Goal: Find specific page/section

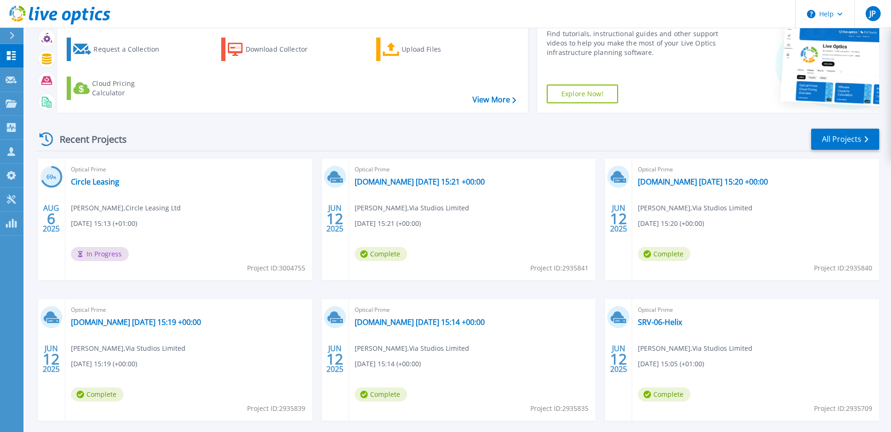
scroll to position [88, 0]
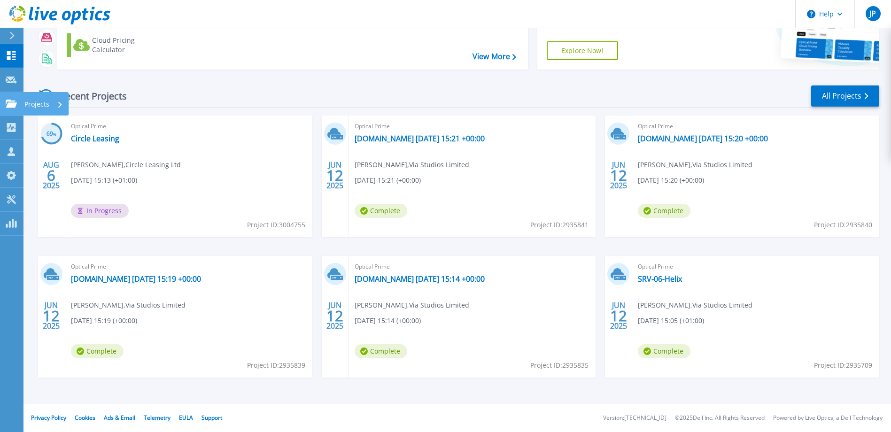
click at [14, 109] on link "Projects Projects" at bounding box center [11, 104] width 23 height 24
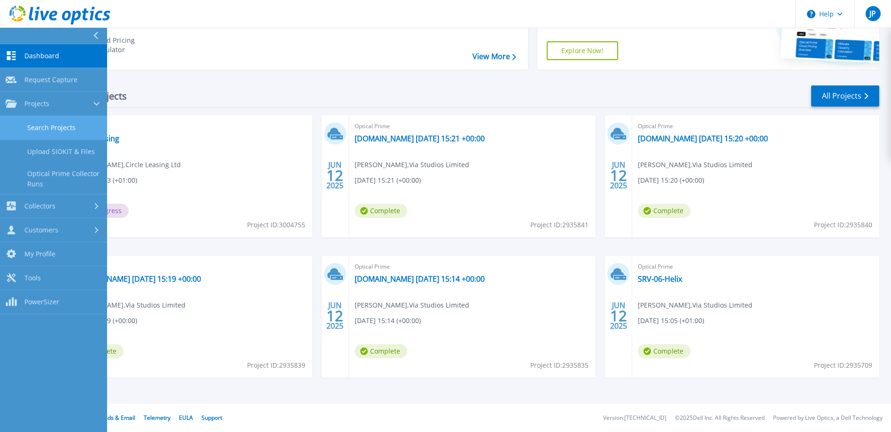
click at [45, 126] on link "Search Projects" at bounding box center [53, 128] width 107 height 24
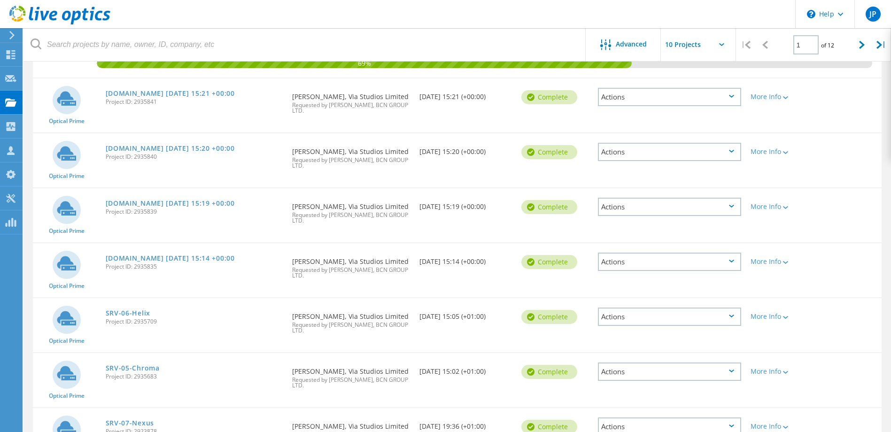
scroll to position [18, 0]
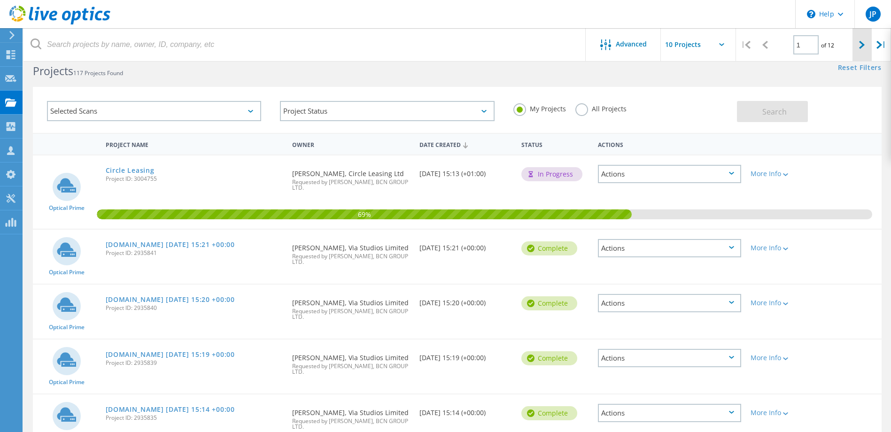
click at [858, 46] on div at bounding box center [862, 44] width 19 height 33
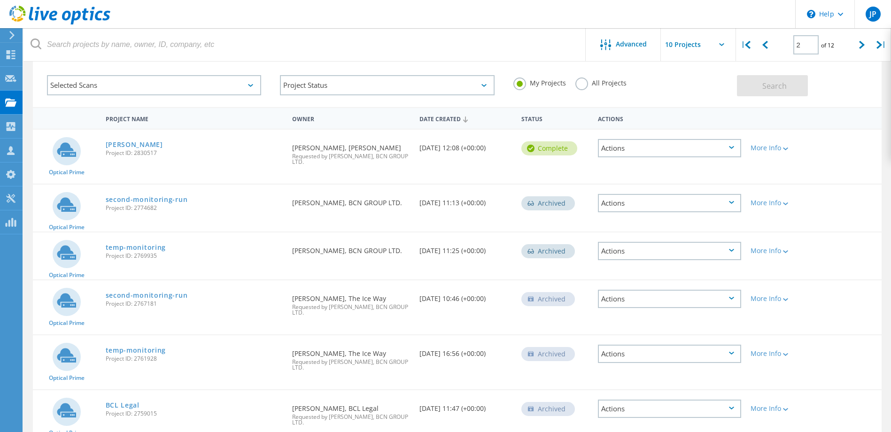
scroll to position [31, 0]
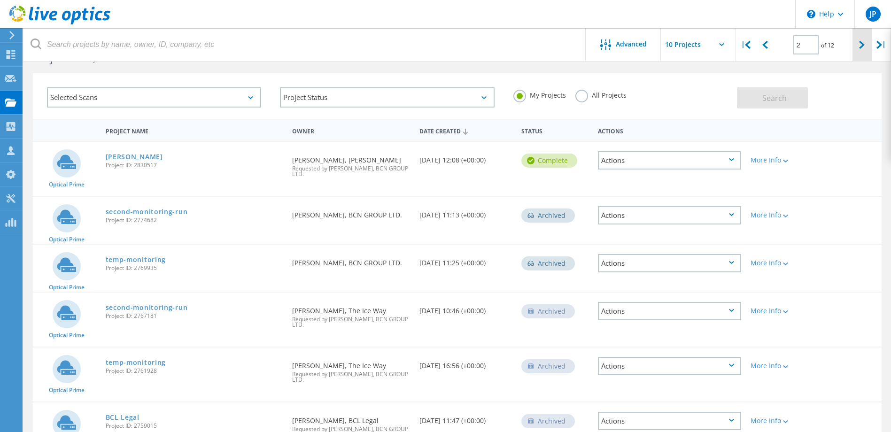
click at [868, 47] on div at bounding box center [862, 44] width 19 height 33
type input "3"
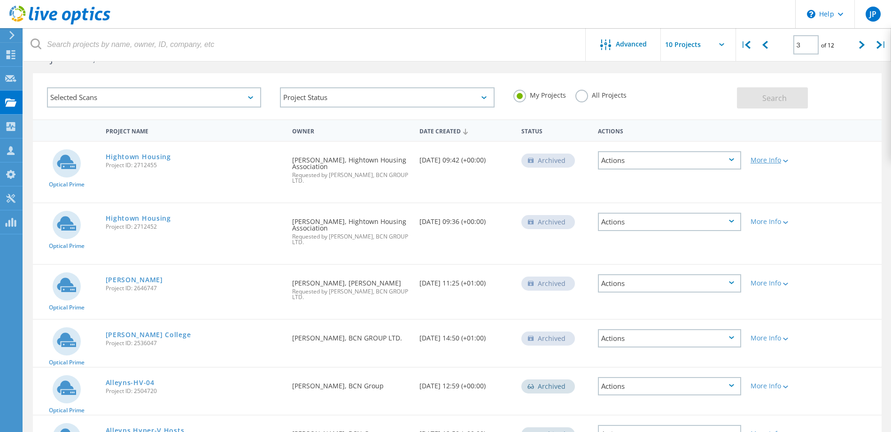
click at [785, 160] on icon at bounding box center [785, 161] width 5 height 3
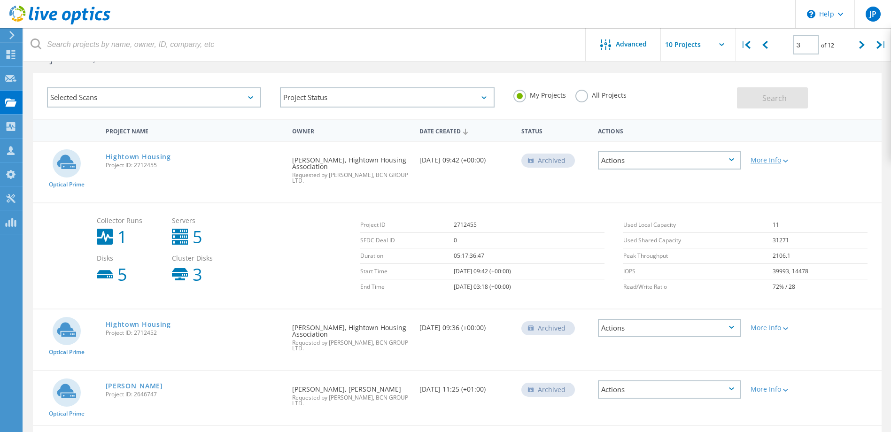
click at [785, 160] on icon at bounding box center [785, 161] width 5 height 3
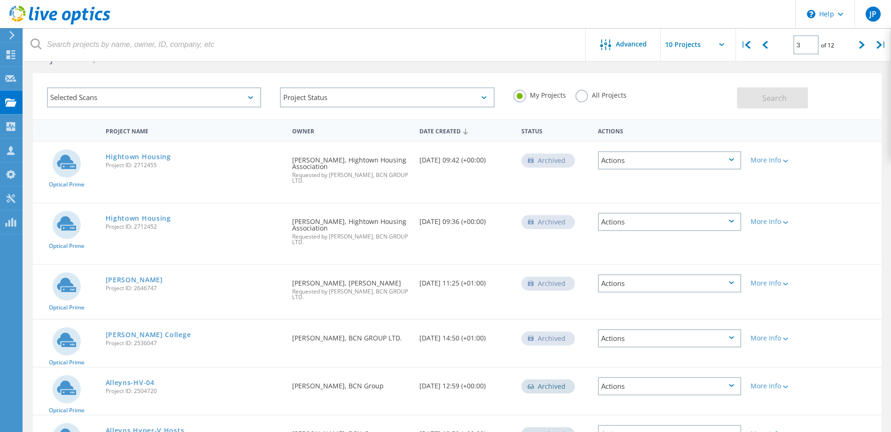
click at [660, 156] on div "Actions" at bounding box center [669, 160] width 143 height 18
click at [527, 171] on div "Archived" at bounding box center [555, 159] width 77 height 35
click at [833, 12] on div "\n Help" at bounding box center [825, 14] width 59 height 28
click at [833, 41] on link "Explore Helpful Articles" at bounding box center [848, 40] width 105 height 23
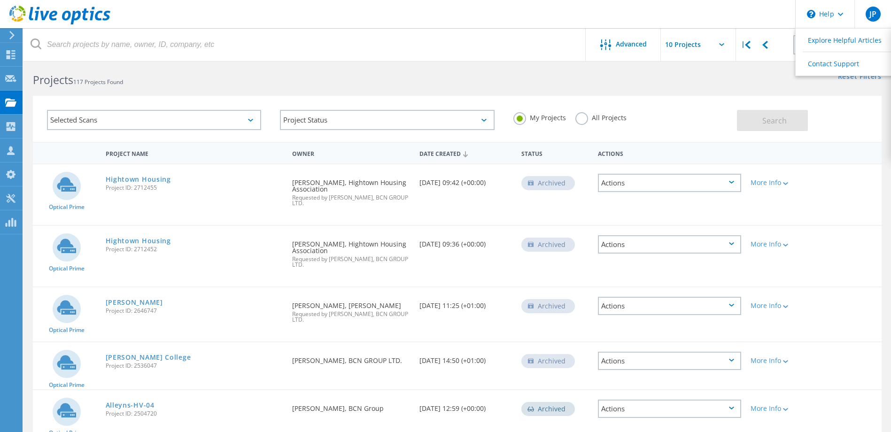
scroll to position [0, 0]
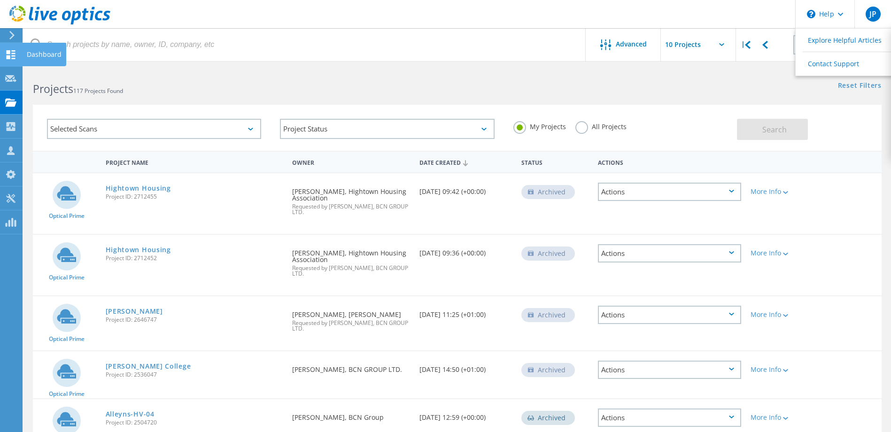
click at [7, 53] on use at bounding box center [11, 54] width 9 height 9
